Goal: Find specific page/section: Find specific page/section

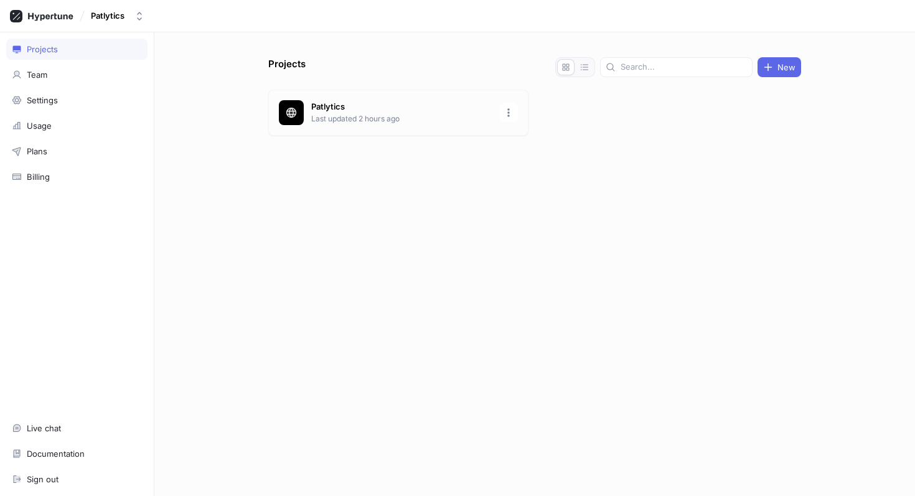
click at [345, 120] on p "Last updated 2 hours ago" at bounding box center [401, 118] width 181 height 11
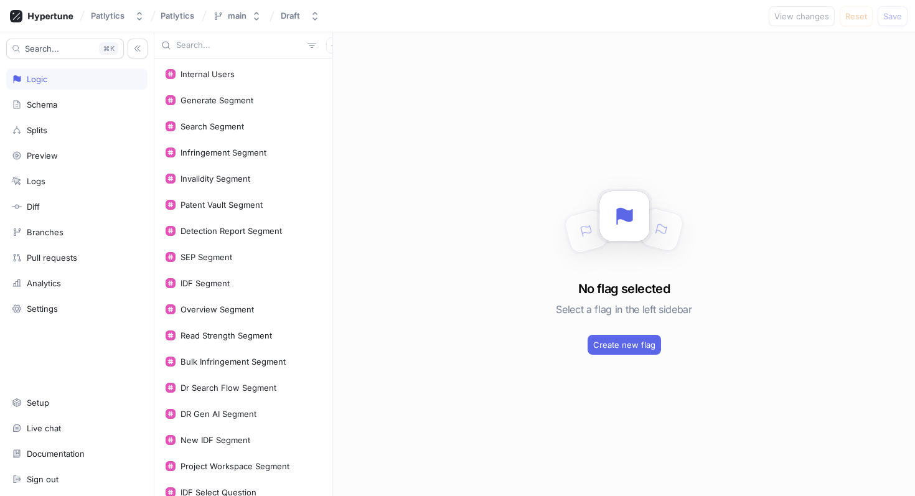
click at [204, 47] on input "text" at bounding box center [239, 45] width 126 height 12
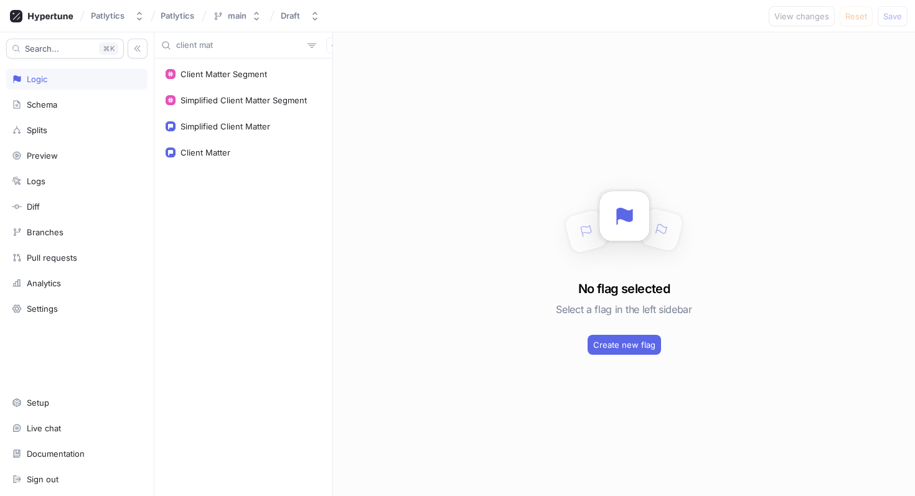
click at [216, 50] on input "client mat" at bounding box center [239, 45] width 126 height 12
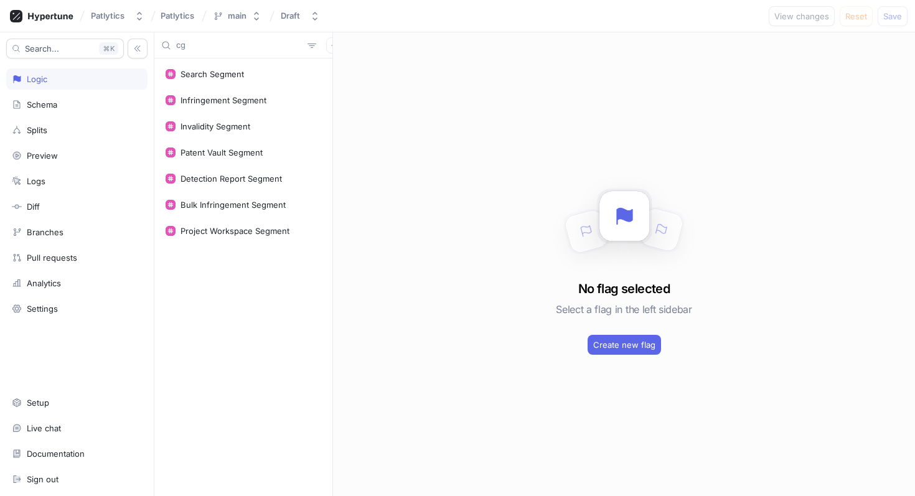
type input "cgs"
